Goal: Task Accomplishment & Management: Manage account settings

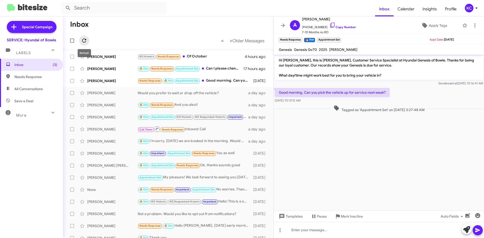
click at [86, 40] on icon at bounding box center [84, 41] width 4 height 4
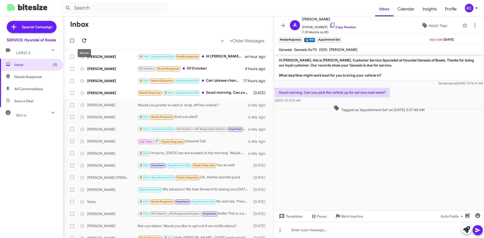
click at [85, 38] on icon at bounding box center [84, 41] width 6 height 6
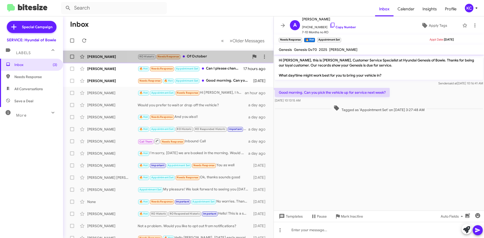
click at [221, 57] on div "RO Historic Needs Response Of October" at bounding box center [194, 57] width 112 height 6
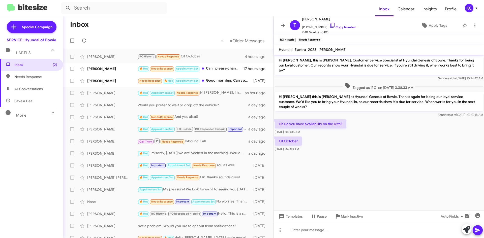
click at [46, 188] on div "Inbox (2) Needs Response All Conversations Save a Deal More Important 🔥 Hot App…" at bounding box center [31, 130] width 63 height 143
click at [324, 22] on span "Theodore Marshall" at bounding box center [329, 19] width 54 height 6
click at [329, 22] on icon at bounding box center [332, 25] width 6 height 6
click at [261, 56] on icon at bounding box center [264, 57] width 6 height 6
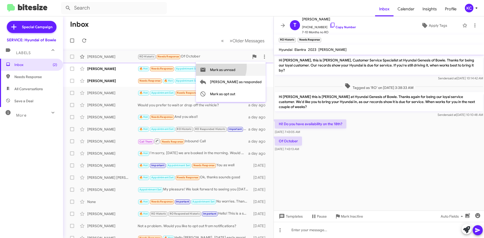
click at [235, 67] on span "Mark as unread" at bounding box center [222, 70] width 25 height 12
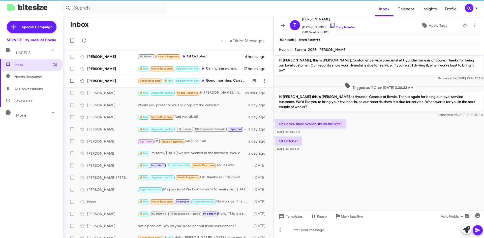
click at [221, 76] on div "Adrienne Datcher Needs Response 🔥 Hot Appointment Set Good morning. Can you pic…" at bounding box center [168, 81] width 202 height 10
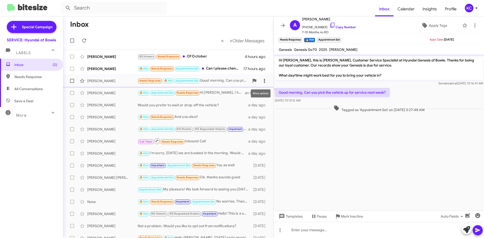
click at [264, 83] on icon at bounding box center [264, 81] width 1 height 4
click at [255, 95] on button "Mark as unread" at bounding box center [231, 94] width 70 height 12
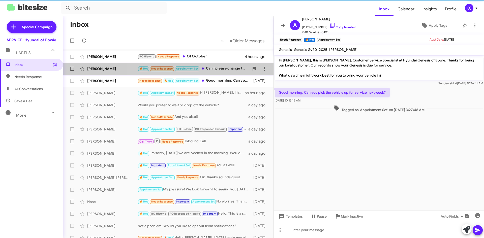
click at [211, 66] on div "🔥 Hot Needs Response Appointment Set Can I please change this to Thursday at th…" at bounding box center [194, 69] width 112 height 6
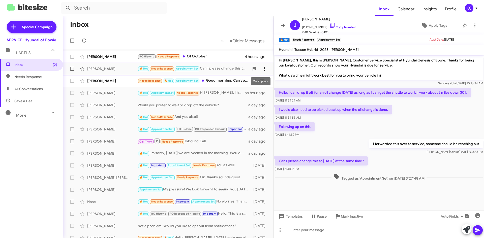
click at [261, 69] on icon at bounding box center [264, 69] width 6 height 6
click at [235, 81] on span "Mark as unread" at bounding box center [222, 82] width 25 height 12
click at [83, 41] on icon at bounding box center [84, 41] width 6 height 6
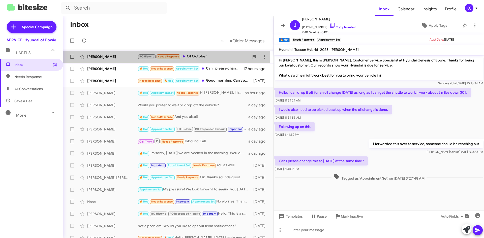
click at [137, 56] on div "Theodore Marshall" at bounding box center [112, 56] width 50 height 5
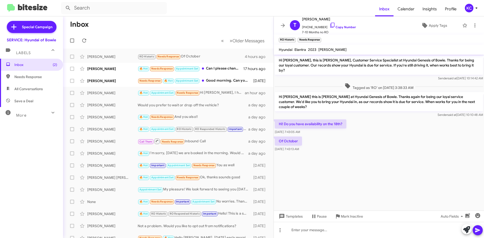
click at [353, 52] on mat-toolbar "Hyundai Elantra 2023 Kadeem Bennett" at bounding box center [379, 50] width 210 height 10
drag, startPoint x: 350, startPoint y: 52, endPoint x: 318, endPoint y: 52, distance: 31.5
click at [318, 52] on mat-toolbar "Hyundai Elantra 2023 Kadeem Bennett" at bounding box center [379, 50] width 210 height 10
click at [330, 25] on icon at bounding box center [332, 25] width 6 height 6
copy span "Kadeem Bennett"
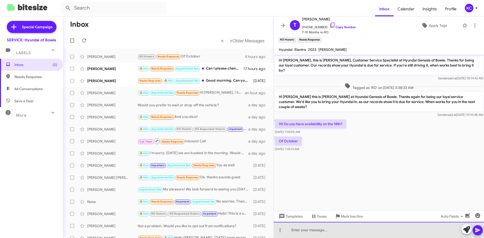
click at [413, 232] on div at bounding box center [379, 230] width 210 height 16
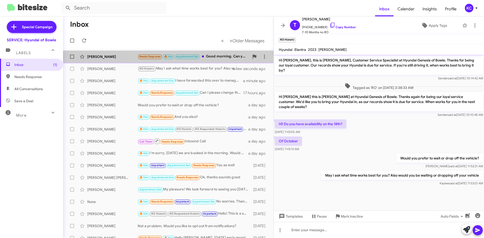
click at [203, 55] on div "Needs Response 🔥 Hot Appointment Set Good morning. Can you pick the vehicle up …" at bounding box center [194, 57] width 112 height 6
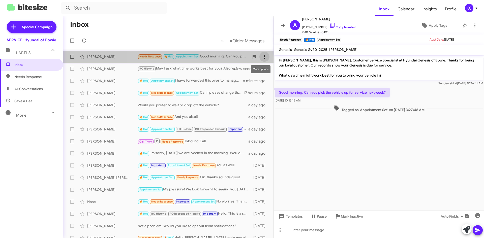
click at [262, 52] on button at bounding box center [264, 57] width 10 height 10
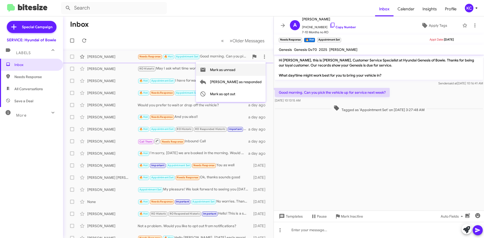
click at [235, 66] on span "Mark as unread" at bounding box center [222, 70] width 25 height 12
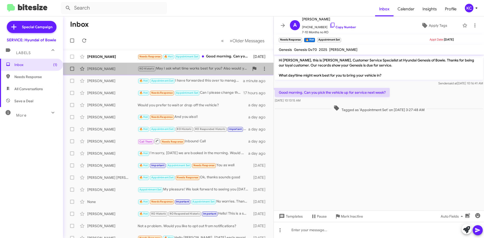
click at [173, 73] on div "Theodore Marshall RO Historic May I ask what time works best for you? Also woul…" at bounding box center [168, 69] width 202 height 10
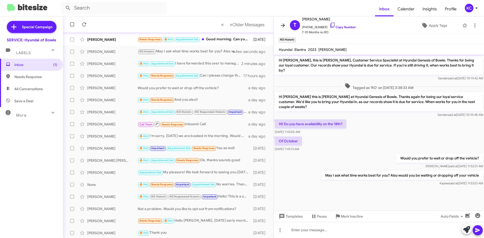
scroll to position [25, 0]
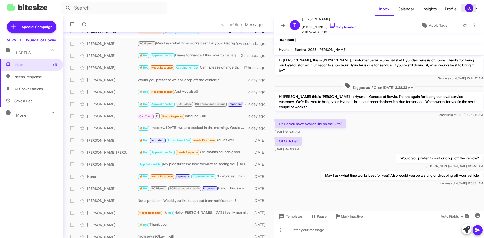
click at [474, 8] on icon at bounding box center [476, 8] width 6 height 6
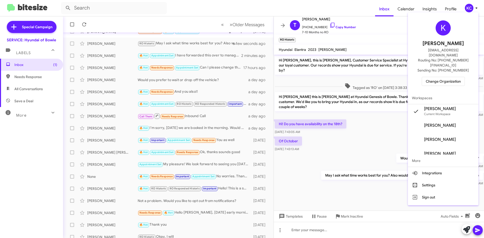
click at [443, 77] on span "Change Organization" at bounding box center [443, 81] width 35 height 9
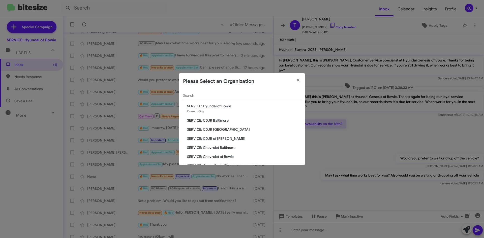
click at [233, 120] on span "SERVICE: CDJR Baltimore" at bounding box center [244, 120] width 114 height 5
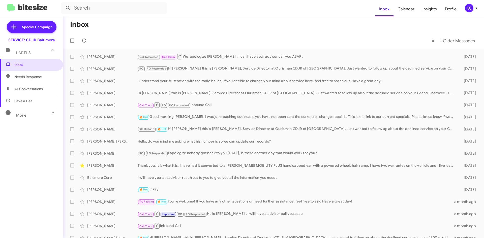
click at [469, 10] on div "KC" at bounding box center [469, 8] width 9 height 9
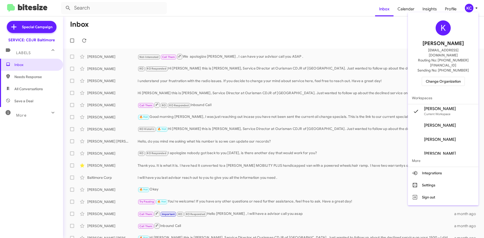
click at [453, 77] on span "Change Organization" at bounding box center [443, 81] width 35 height 9
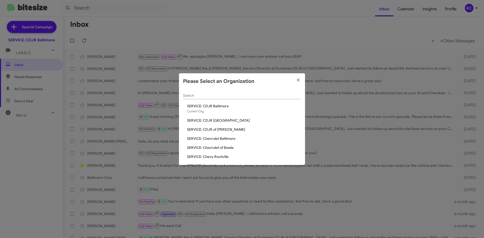
click at [235, 120] on span "SERVICE: CDJR [GEOGRAPHIC_DATA]" at bounding box center [244, 120] width 114 height 5
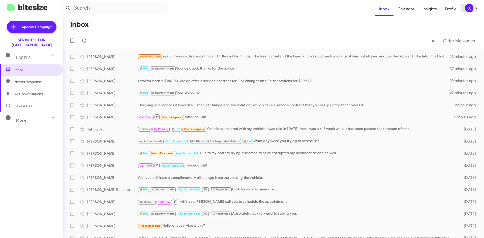
click at [469, 8] on div "KC" at bounding box center [469, 8] width 9 height 9
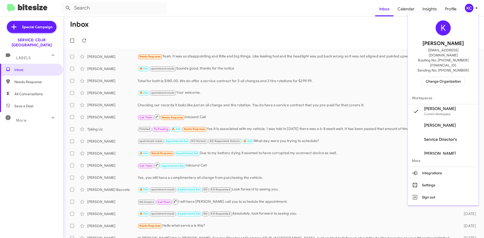
click at [443, 77] on span "Change Organization" at bounding box center [443, 81] width 35 height 9
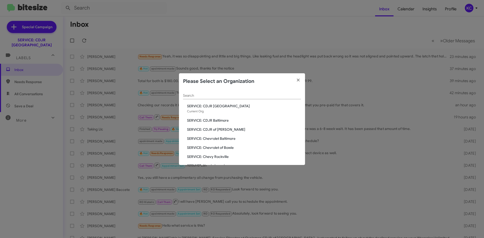
click at [213, 130] on span "SERVICE: CDJR of Bowie" at bounding box center [244, 129] width 114 height 5
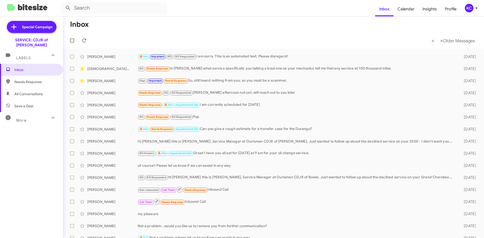
click at [461, 0] on mat-toolbar "Inbox Calendar Insights Profile KC" at bounding box center [242, 8] width 484 height 16
click at [474, 4] on mat-toolbar "Inbox Calendar Insights Profile KC" at bounding box center [242, 8] width 484 height 16
click at [473, 9] on icon at bounding box center [476, 8] width 6 height 6
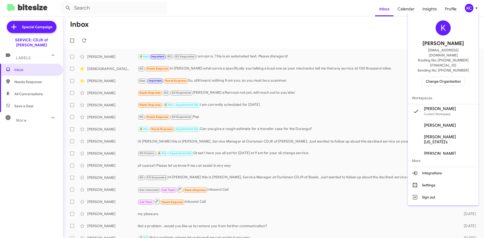
click at [444, 77] on div "K Kaylee Cole kaycole@ourismancars.com Routing No: +1 (301) 249-4227 Sending No…" at bounding box center [443, 53] width 71 height 78
click at [444, 77] on span "Change Organization" at bounding box center [443, 81] width 35 height 9
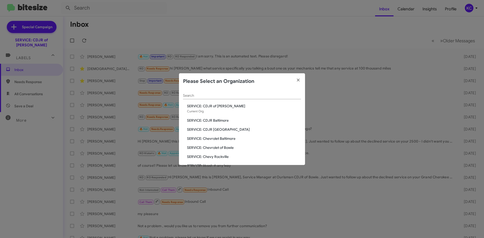
click at [225, 141] on span "SERVICE: Chevrolet Baltimore" at bounding box center [244, 138] width 114 height 5
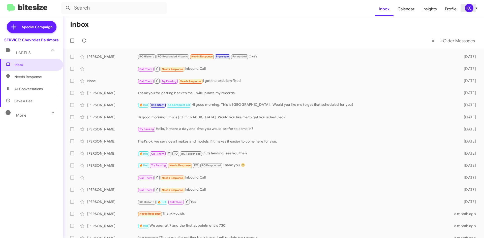
click at [473, 7] on icon at bounding box center [476, 8] width 6 height 6
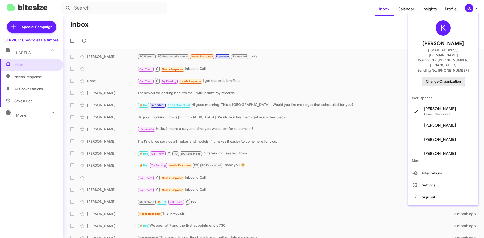
click at [434, 77] on span "Change Organization" at bounding box center [443, 81] width 35 height 9
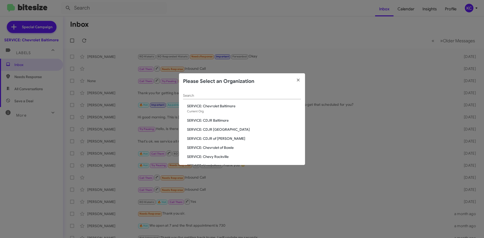
click at [214, 148] on span "SERVICE: Chevrolet of Bowie" at bounding box center [244, 147] width 114 height 5
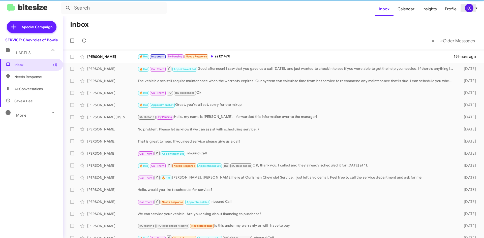
click at [471, 10] on div "KC" at bounding box center [469, 8] width 9 height 9
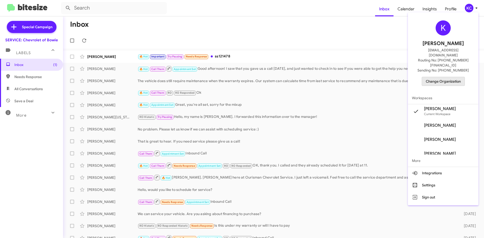
click at [446, 77] on span "Change Organization" at bounding box center [443, 81] width 35 height 9
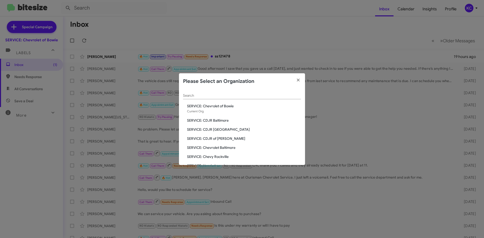
scroll to position [25, 0]
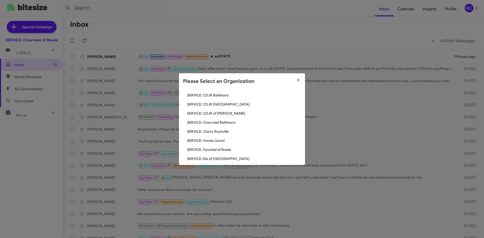
click at [216, 132] on span "SERVICE: Chevy Rockville" at bounding box center [244, 131] width 114 height 5
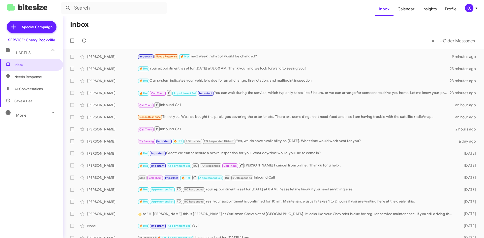
click at [465, 10] on div "KC" at bounding box center [469, 8] width 9 height 9
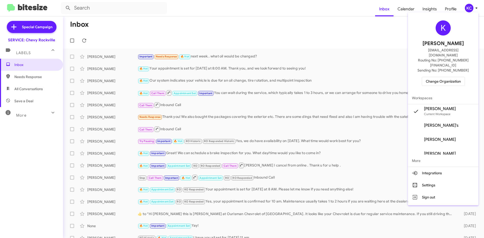
click at [433, 77] on span "Change Organization" at bounding box center [443, 81] width 35 height 9
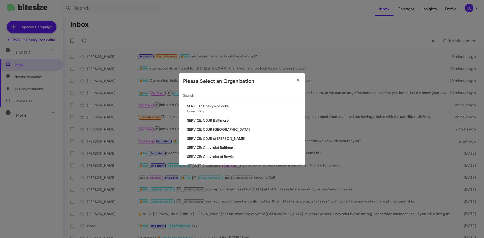
scroll to position [25, 0]
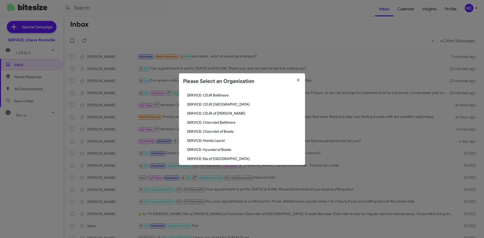
click at [212, 142] on span "SERVICE: Honda Laurel" at bounding box center [244, 140] width 114 height 5
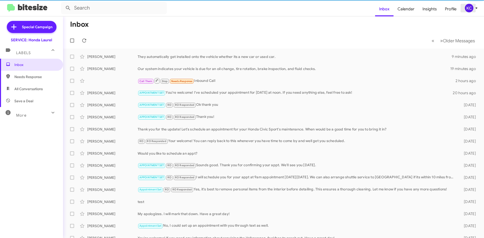
click at [467, 9] on div "KC" at bounding box center [469, 8] width 9 height 9
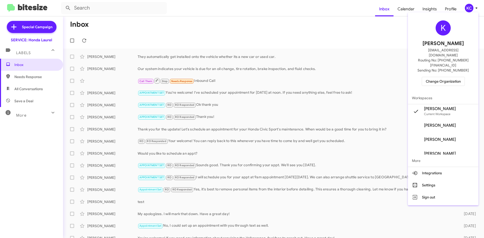
click at [438, 66] on div "K [PERSON_NAME] [EMAIL_ADDRESS][DOMAIN_NAME] Routing No: [PHONE_NUMBER][FINANCI…" at bounding box center [443, 53] width 71 height 78
click at [438, 77] on span "Change Organization" at bounding box center [443, 81] width 35 height 9
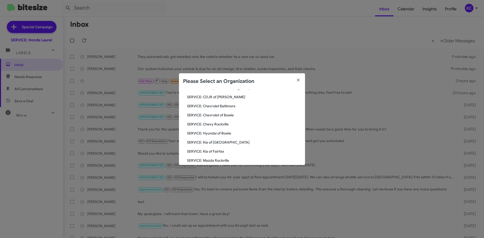
scroll to position [50, 0]
click at [227, 123] on span "SERVICE: Hyundai of Bowie" at bounding box center [244, 124] width 114 height 5
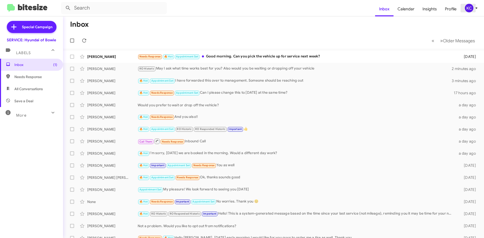
click at [465, 7] on div "KC" at bounding box center [469, 8] width 9 height 9
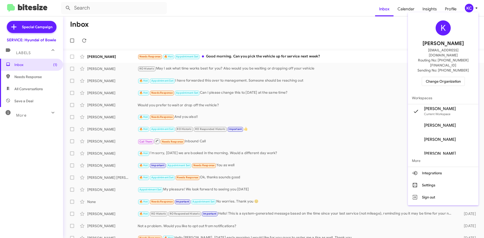
click at [434, 77] on span "Change Organization" at bounding box center [443, 81] width 35 height 9
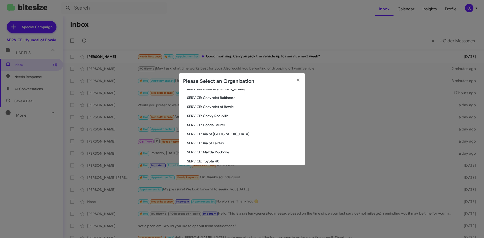
scroll to position [50, 0]
click at [199, 133] on span "SERVICE: Kia of [GEOGRAPHIC_DATA]" at bounding box center [244, 133] width 114 height 5
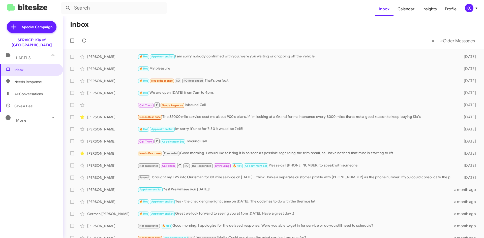
click at [469, 9] on div "KC" at bounding box center [469, 8] width 9 height 9
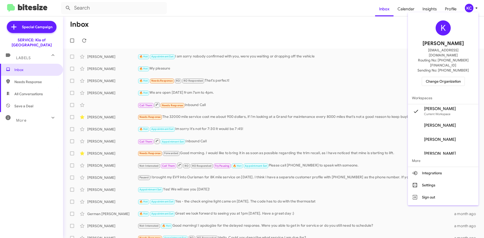
click at [442, 77] on span "Change Organization" at bounding box center [443, 81] width 35 height 9
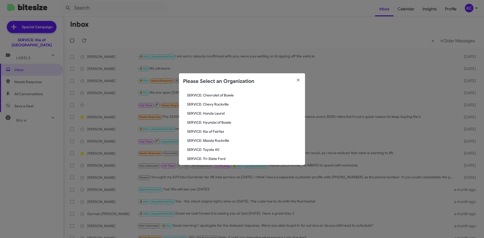
scroll to position [76, 0]
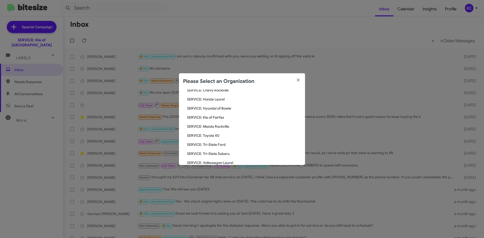
click at [204, 119] on span "SERVICE: Kia of Fairfax" at bounding box center [244, 117] width 114 height 5
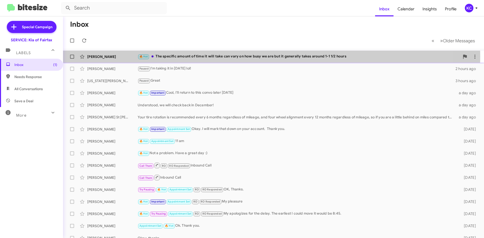
click at [210, 56] on div "🔥 Hot The specific amount of time it will take can vary on how busy we are but …" at bounding box center [299, 57] width 322 height 6
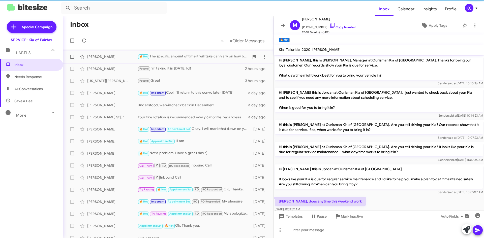
scroll to position [110, 0]
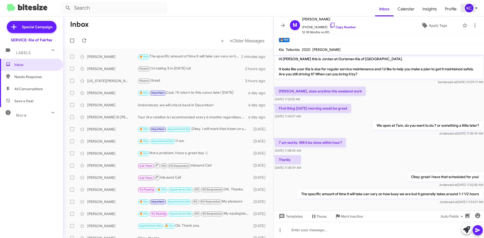
click at [469, 11] on div "KC" at bounding box center [469, 8] width 9 height 9
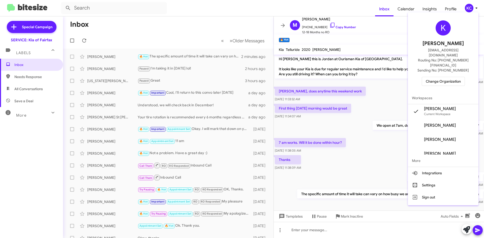
click at [447, 77] on span "Change Organization" at bounding box center [443, 81] width 35 height 9
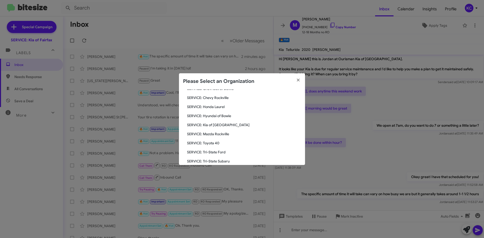
scroll to position [68, 0]
click at [215, 133] on span "SERVICE: Mazda Rockville" at bounding box center [244, 134] width 114 height 5
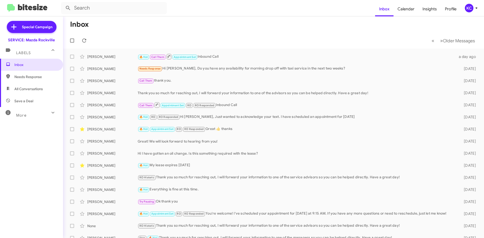
click at [469, 5] on div "KC" at bounding box center [469, 8] width 9 height 9
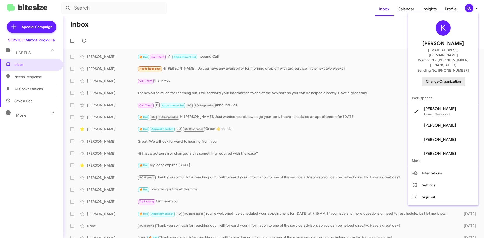
click at [440, 77] on span "Change Organization" at bounding box center [443, 81] width 35 height 9
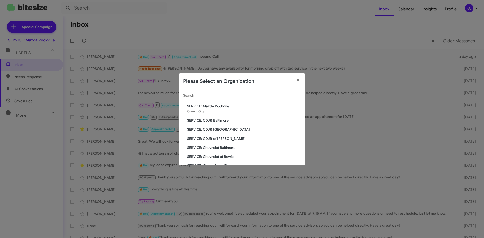
drag, startPoint x: 328, startPoint y: 79, endPoint x: 333, endPoint y: 92, distance: 13.7
click at [328, 81] on modal-container "Please Select an Organization Search SERVICE: Mazda Rockville Current Org SERVI…" at bounding box center [242, 119] width 484 height 238
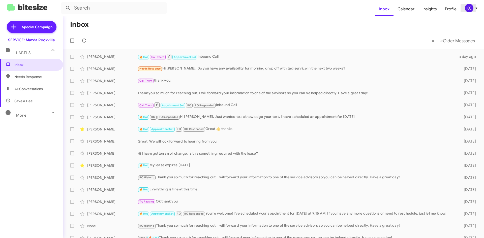
click at [465, 9] on div "KC" at bounding box center [469, 8] width 9 height 9
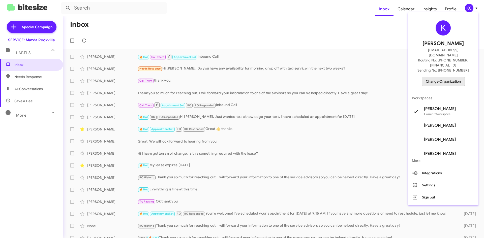
click at [448, 77] on span "Change Organization" at bounding box center [443, 81] width 35 height 9
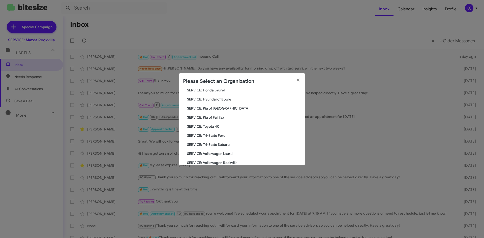
scroll to position [93, 0]
click at [218, 117] on span "SERVICE: Toyota 40" at bounding box center [244, 118] width 114 height 5
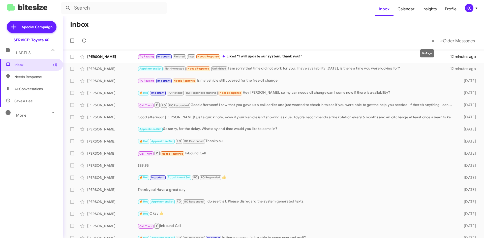
click at [421, 60] on mat-tooltip-component "No Page" at bounding box center [426, 53] width 21 height 15
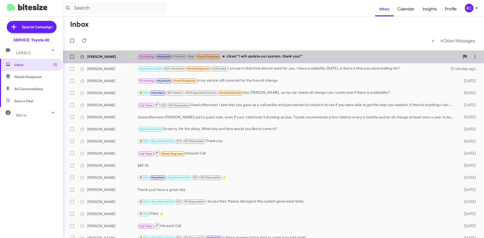
click at [362, 55] on div "Try Pausing Important Finished Stop Needs Response Liked “I will update our sys…" at bounding box center [299, 57] width 322 height 6
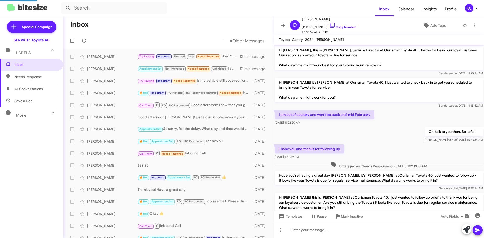
scroll to position [261, 0]
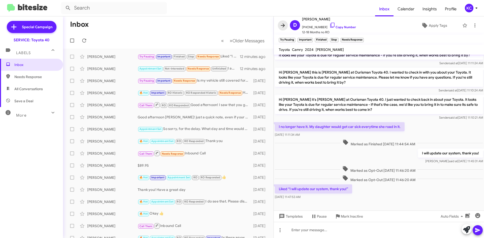
click at [287, 25] on span at bounding box center [283, 25] width 10 height 6
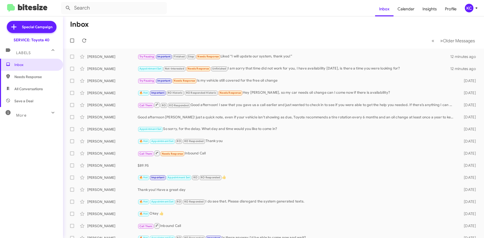
click at [477, 9] on icon at bounding box center [476, 8] width 6 height 6
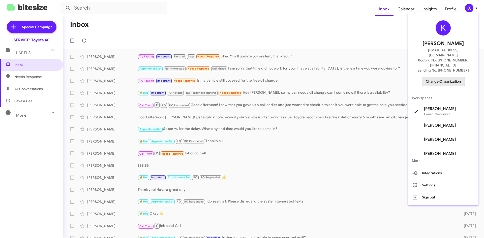
click at [442, 77] on span "Change Organization" at bounding box center [443, 81] width 35 height 9
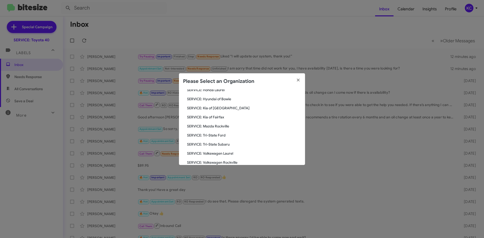
scroll to position [93, 0]
click at [220, 128] on span "SERVICE: Tri-State Ford" at bounding box center [244, 127] width 114 height 5
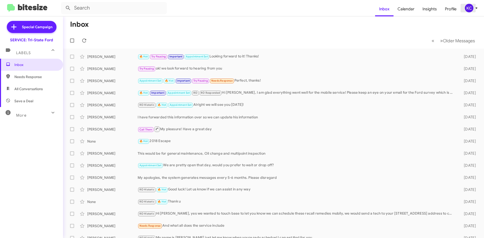
click at [472, 9] on div "KC" at bounding box center [469, 8] width 9 height 9
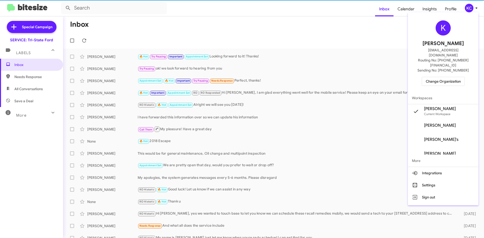
click at [444, 77] on span "Change Organization" at bounding box center [443, 81] width 35 height 9
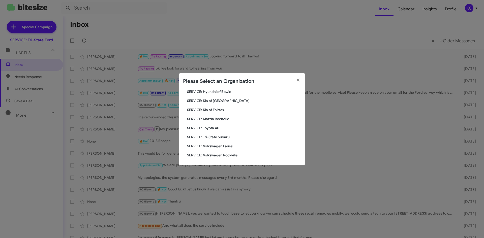
scroll to position [93, 0]
click at [221, 138] on span "SERVICE: Tri-State Subaru" at bounding box center [244, 136] width 114 height 5
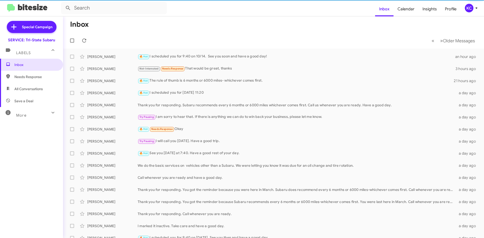
click at [467, 9] on div "KC" at bounding box center [469, 8] width 9 height 9
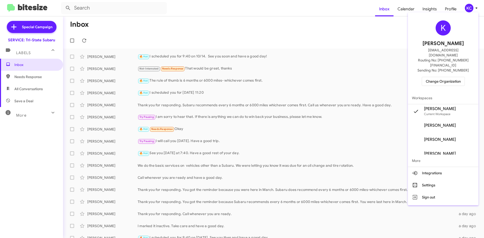
click at [437, 77] on span "Change Organization" at bounding box center [443, 81] width 35 height 9
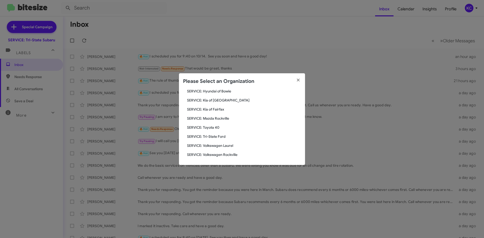
scroll to position [93, 0]
click at [230, 144] on span "SERVICE: Volkswagen Laurel" at bounding box center [244, 145] width 114 height 5
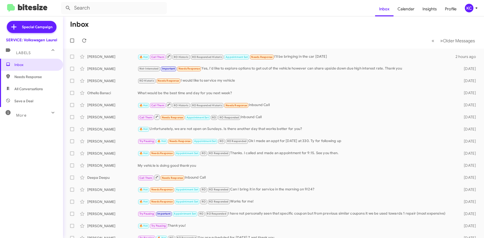
click at [469, 11] on div "KC" at bounding box center [469, 8] width 9 height 9
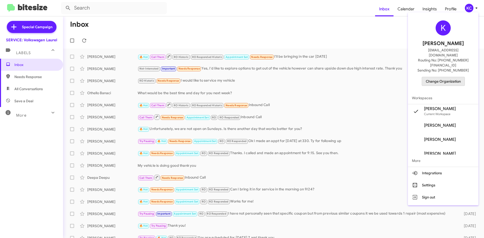
click at [451, 77] on span "Change Organization" at bounding box center [443, 81] width 35 height 9
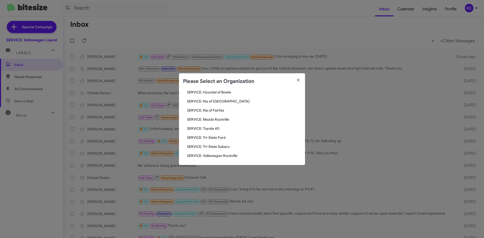
scroll to position [93, 0]
click at [217, 156] on span "SERVICE: Volkswagen Rockville" at bounding box center [244, 154] width 114 height 5
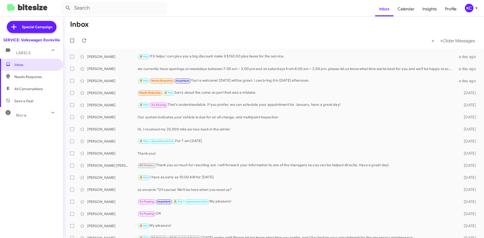
click at [466, 12] on div "KC" at bounding box center [469, 8] width 9 height 9
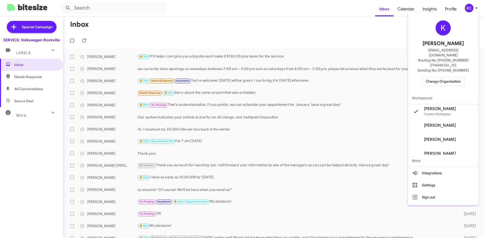
click at [458, 77] on span "Change Organization" at bounding box center [443, 81] width 35 height 9
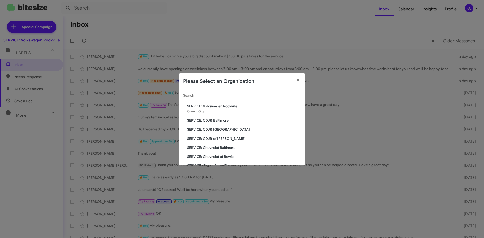
click at [206, 41] on modal-container "Please Select an Organization Search SERVICE: Volkswagen [GEOGRAPHIC_DATA] Curr…" at bounding box center [242, 119] width 484 height 238
